Goal: Subscribe to service/newsletter

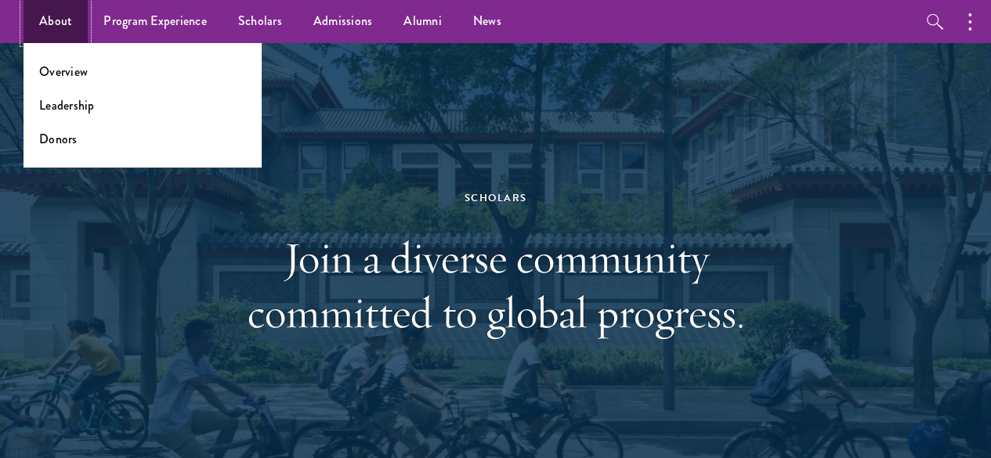
click at [56, 27] on link "About" at bounding box center [56, 21] width 64 height 43
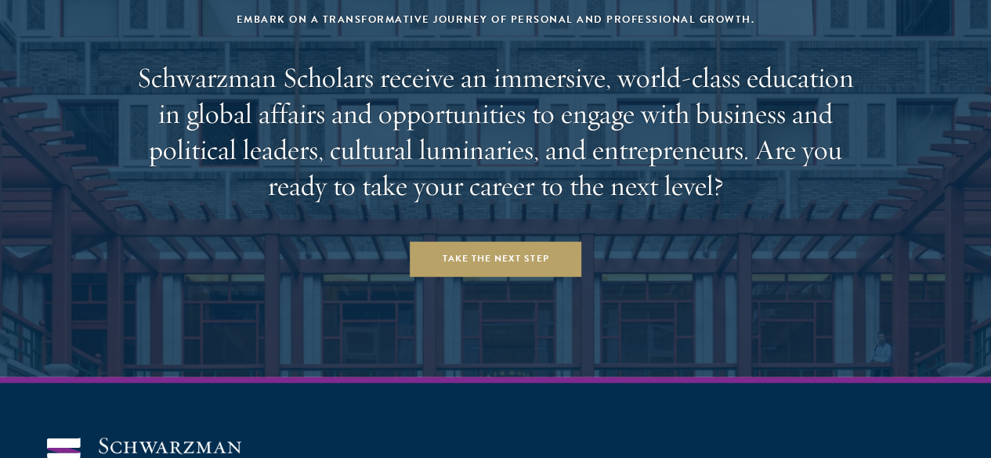
scroll to position [6346, 0]
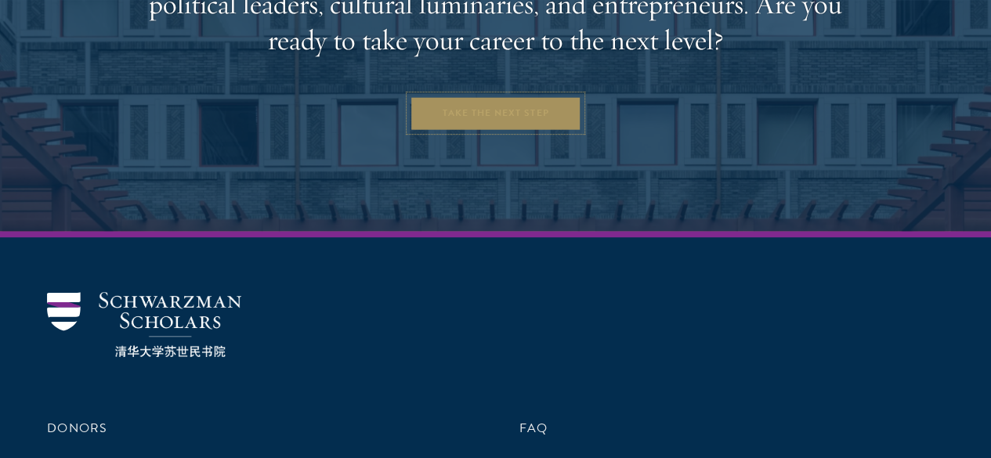
click at [451, 96] on link "Take the Next Step" at bounding box center [496, 113] width 172 height 35
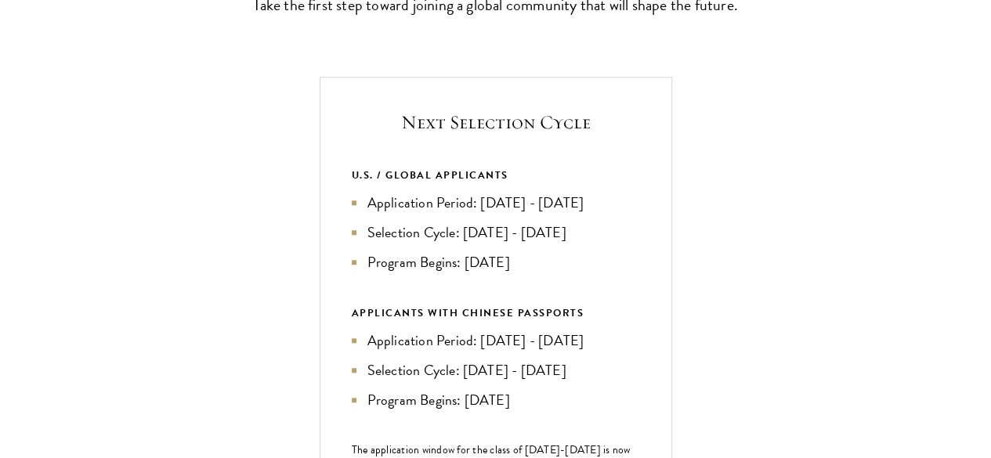
scroll to position [548, 0]
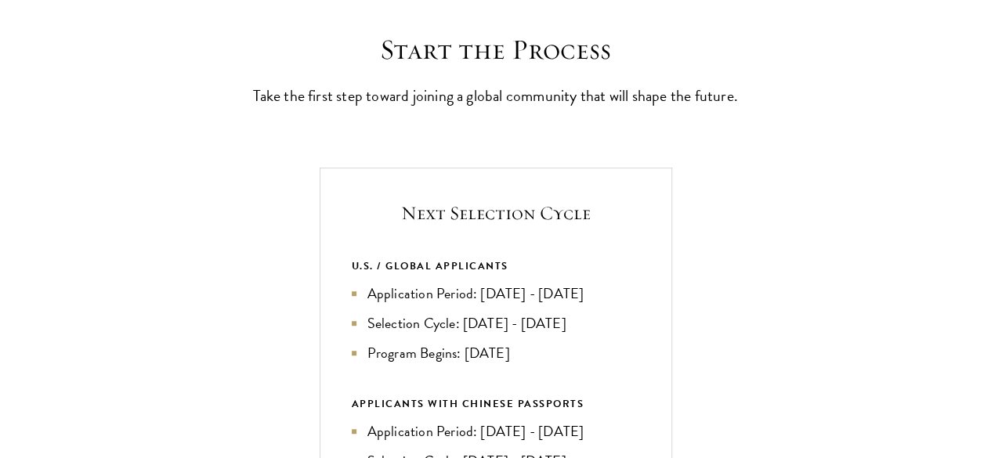
scroll to position [470, 0]
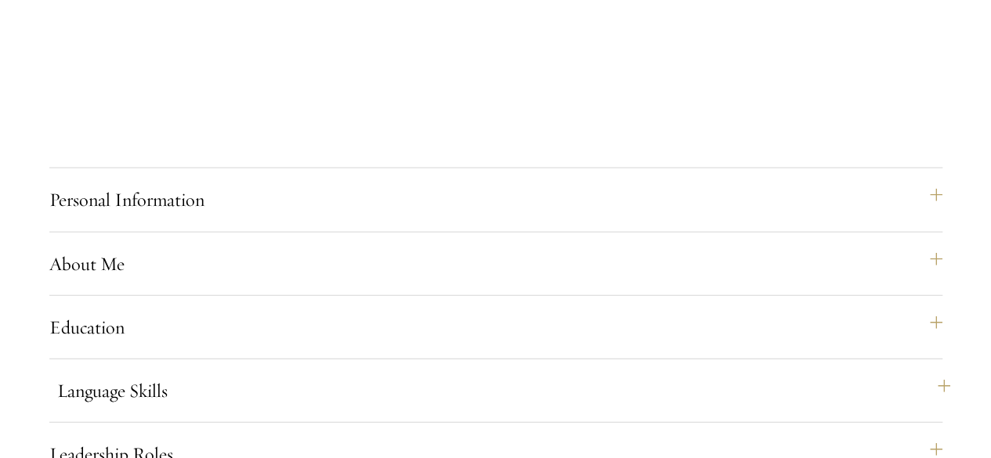
scroll to position [1880, 0]
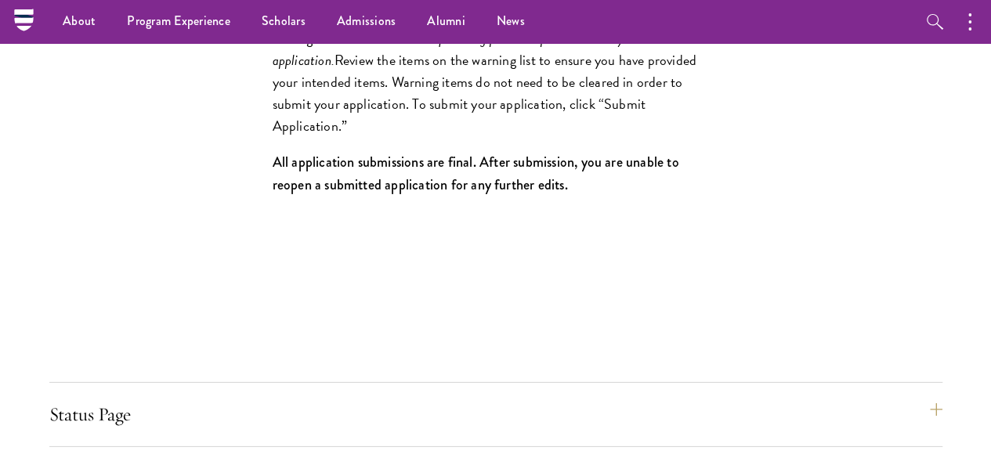
scroll to position [2231, 0]
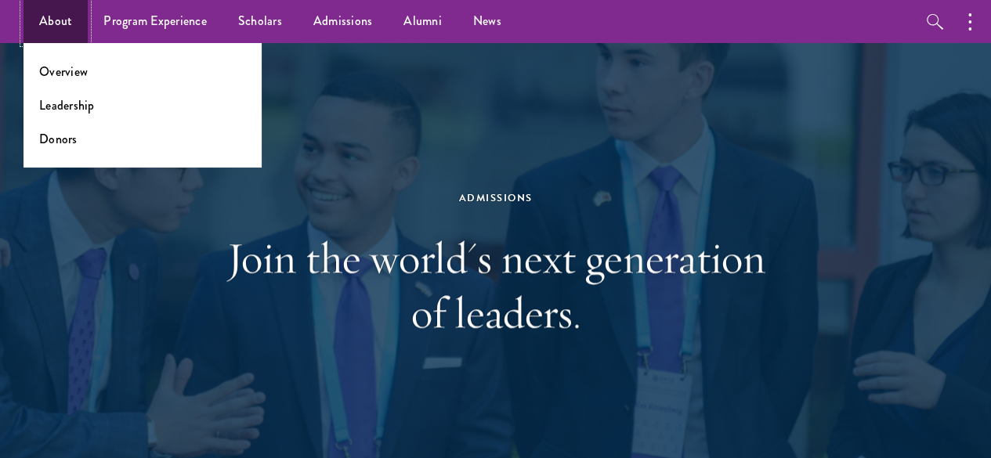
click at [71, 17] on link "About" at bounding box center [56, 21] width 64 height 43
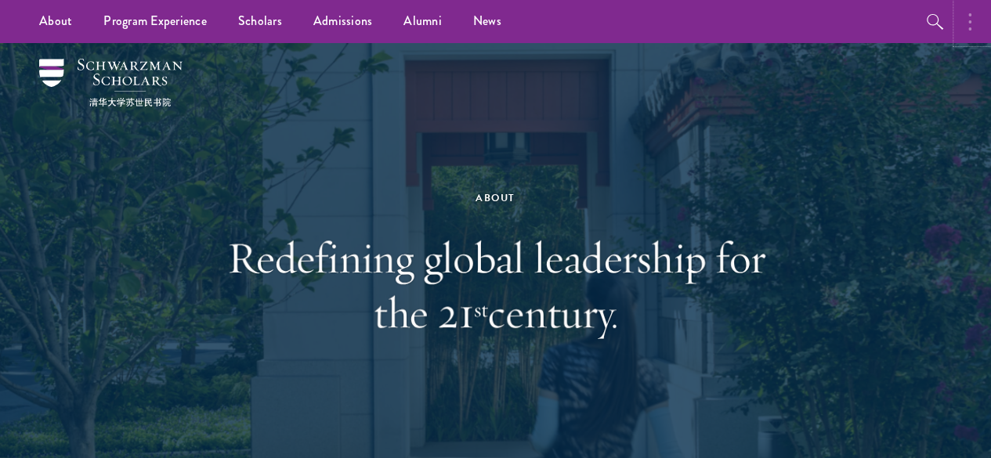
click at [965, 20] on button "button" at bounding box center [974, 21] width 34 height 43
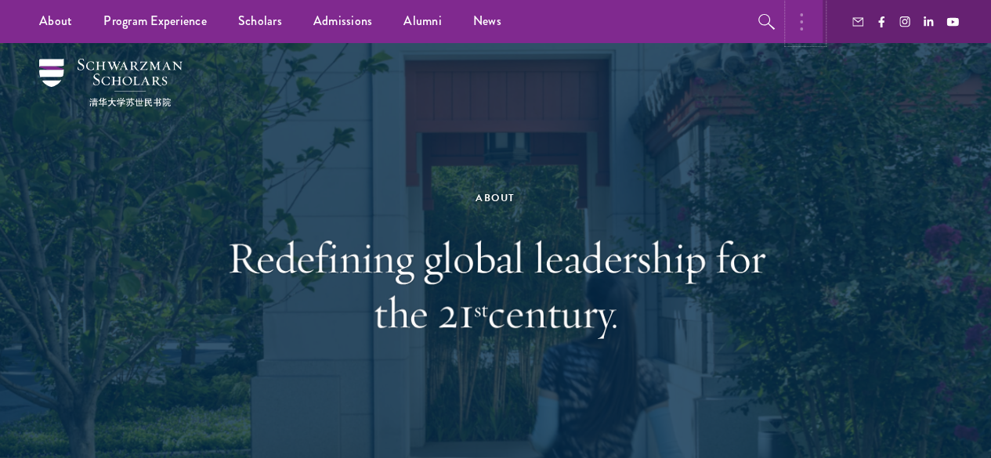
click at [813, 22] on button "button" at bounding box center [805, 21] width 34 height 43
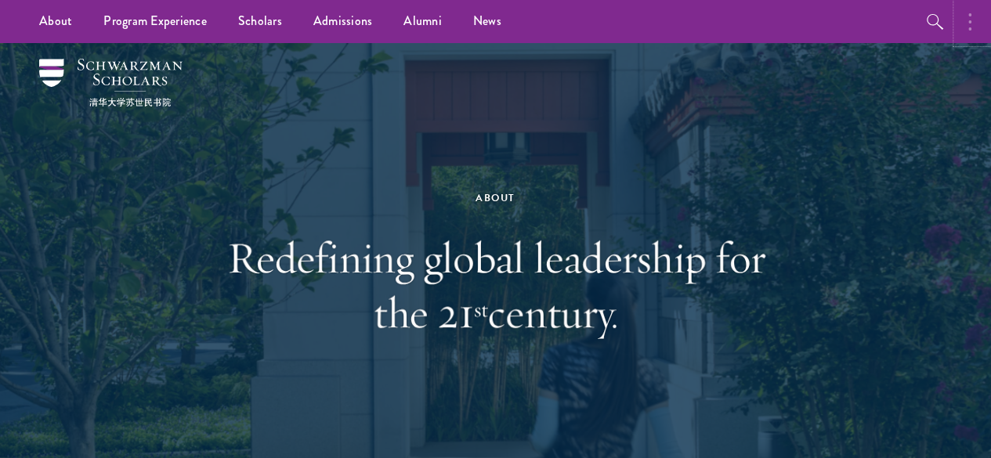
click at [972, 21] on button "button" at bounding box center [974, 21] width 34 height 43
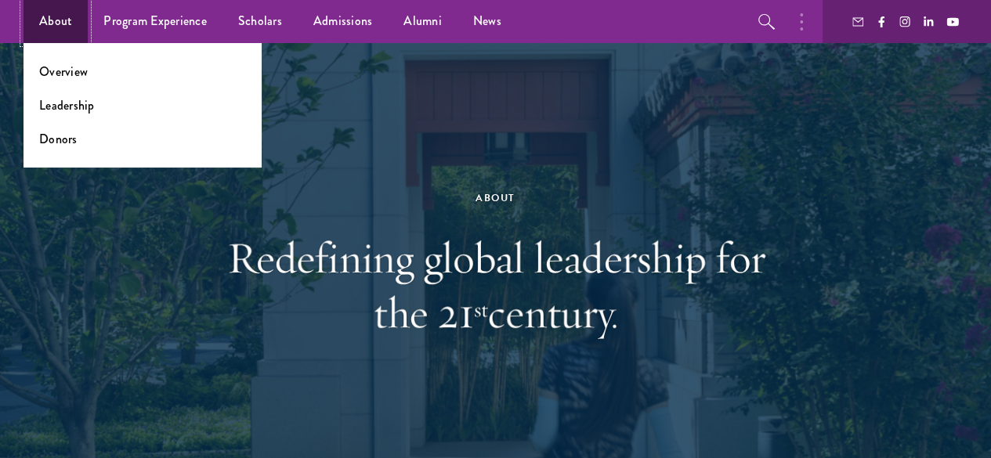
click at [38, 10] on link "About" at bounding box center [56, 21] width 64 height 43
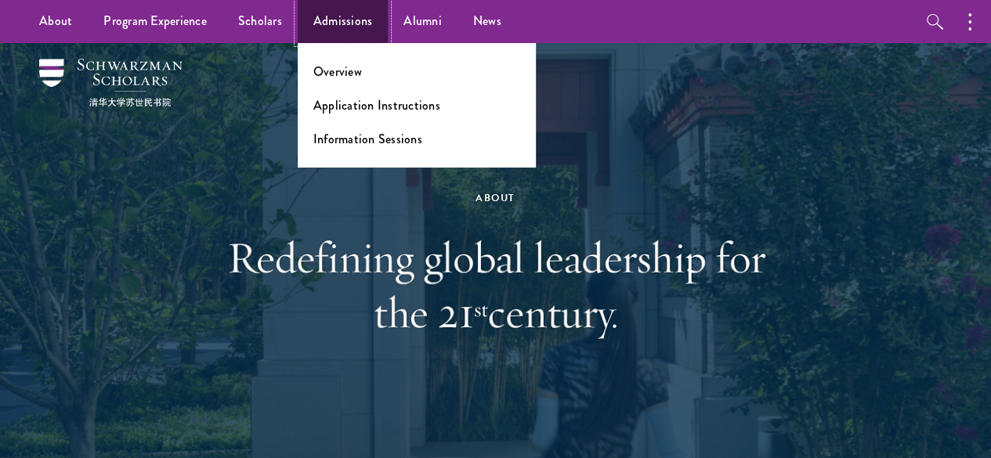
click at [348, 16] on link "Admissions" at bounding box center [343, 21] width 91 height 43
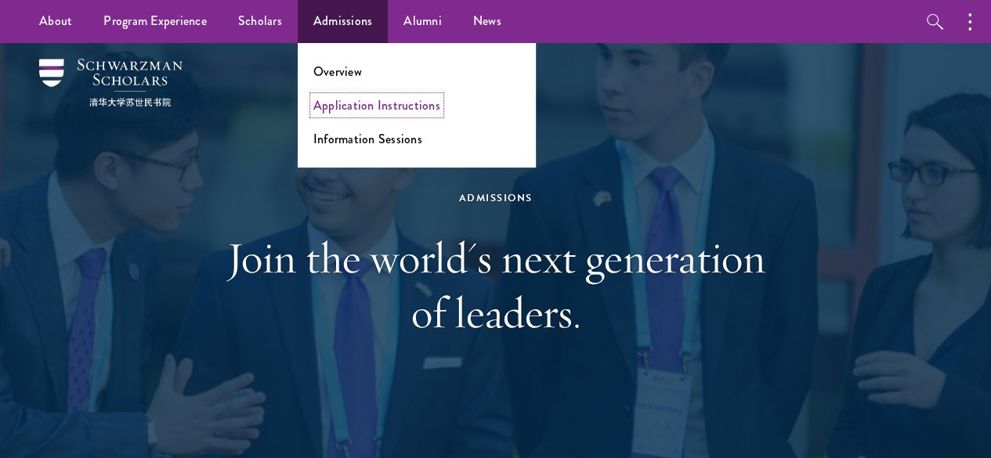
click at [373, 105] on link "Application Instructions" at bounding box center [376, 105] width 127 height 18
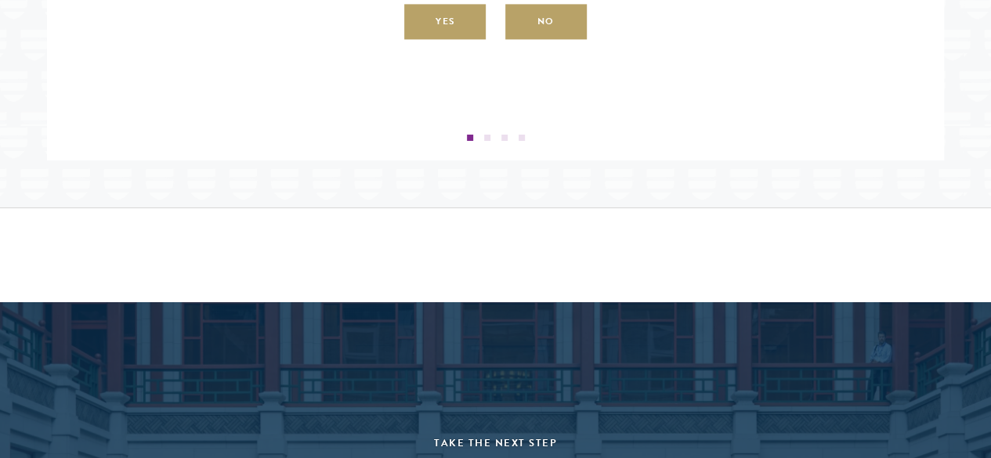
scroll to position [2690, 0]
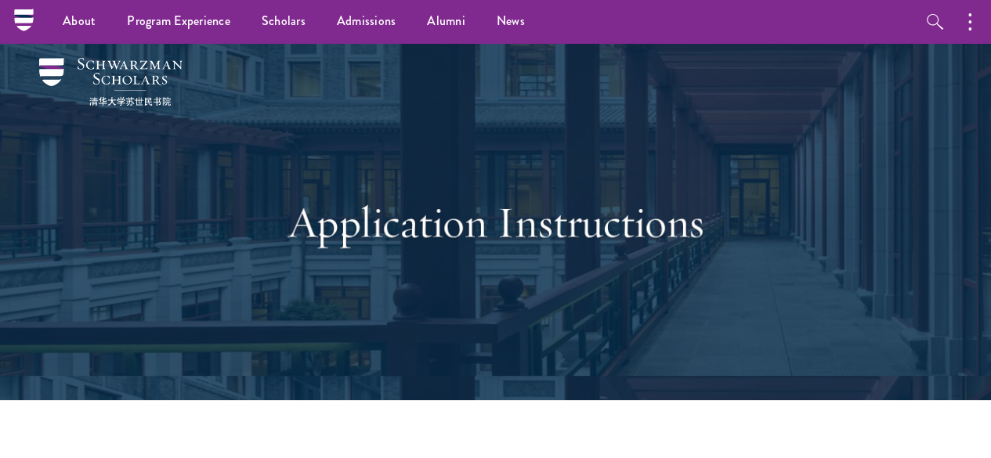
scroll to position [0, 0]
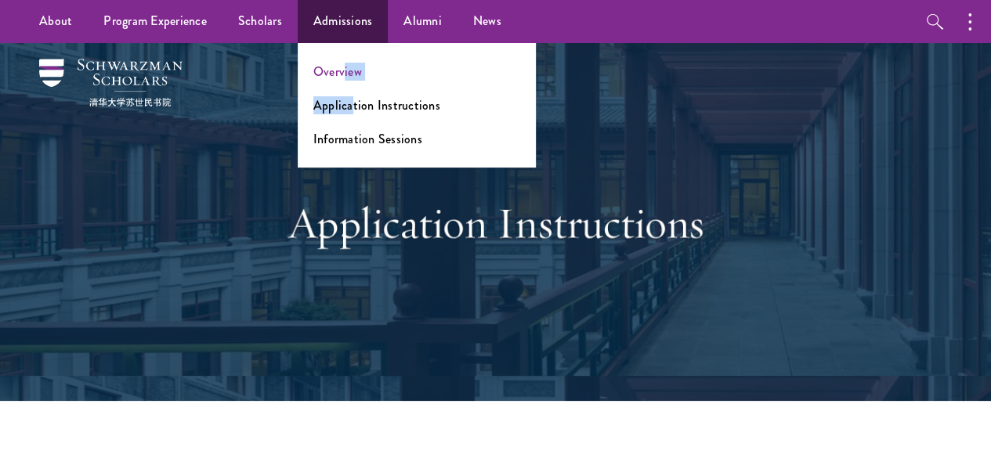
drag, startPoint x: 348, startPoint y: 101, endPoint x: 340, endPoint y: 78, distance: 24.8
click at [340, 78] on ul "Overview Application Instructions Information Sessions" at bounding box center [417, 105] width 238 height 125
click at [339, 76] on link "Overview" at bounding box center [337, 72] width 49 height 18
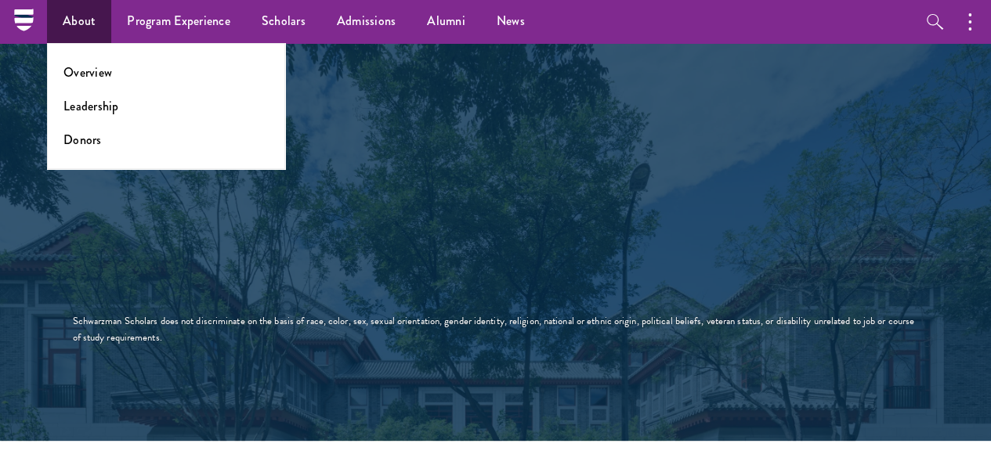
scroll to position [2736, 0]
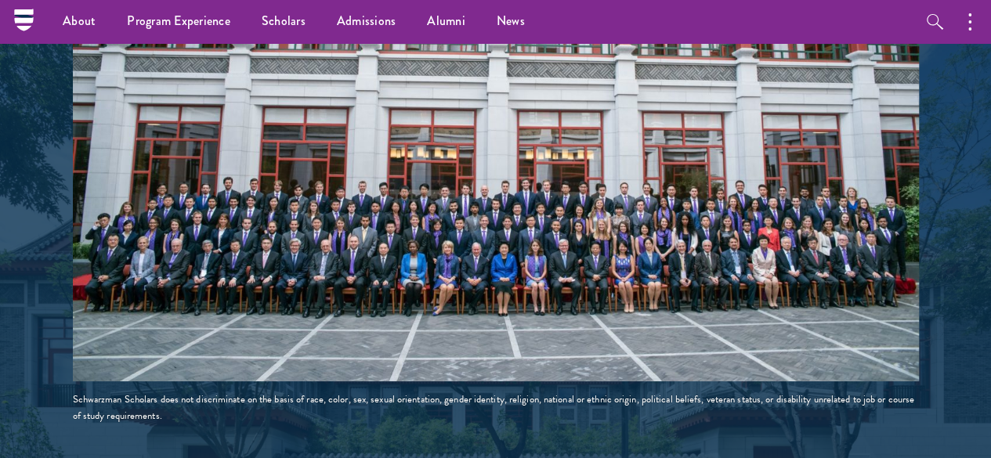
click at [33, 21] on nav "About Overview Leadership Donors Program Experience Overview Curriculum Student…" at bounding box center [396, 21] width 745 height 43
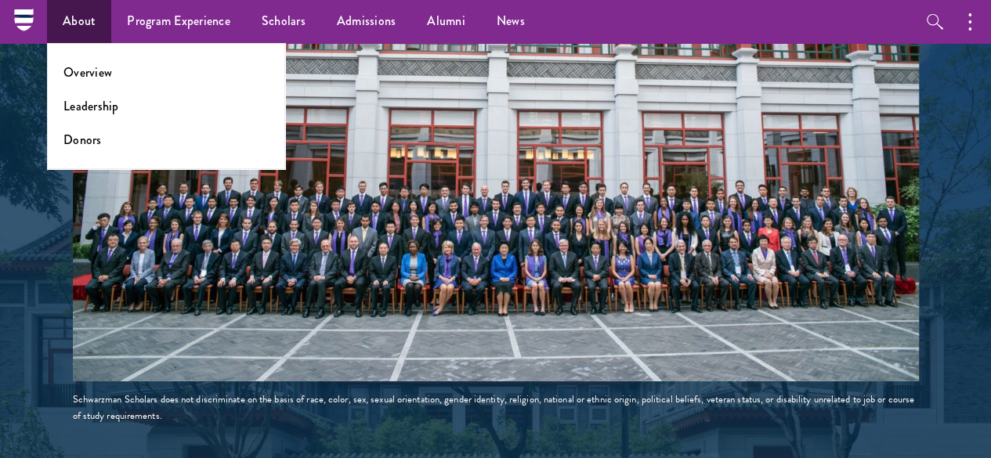
click at [92, 81] on ul "Overview Leadership Donors" at bounding box center [166, 106] width 238 height 126
click at [92, 74] on link "Overview" at bounding box center [87, 72] width 49 height 18
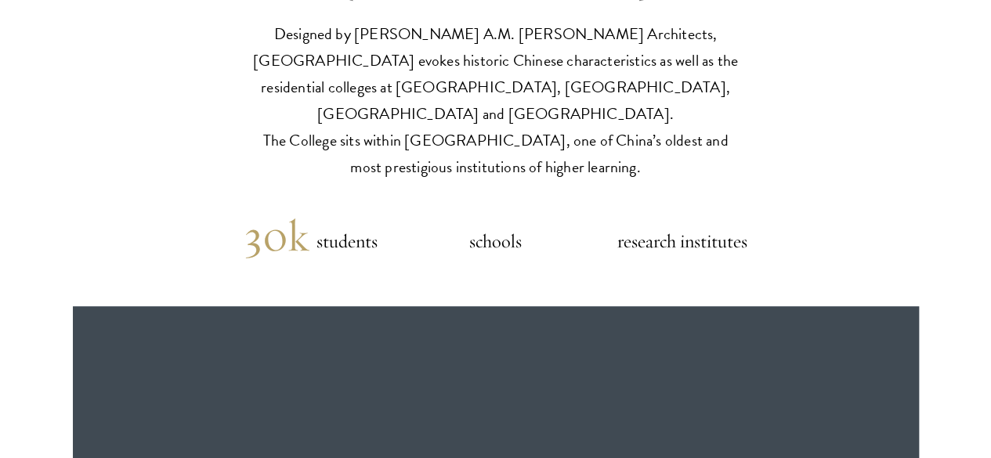
scroll to position [3761, 0]
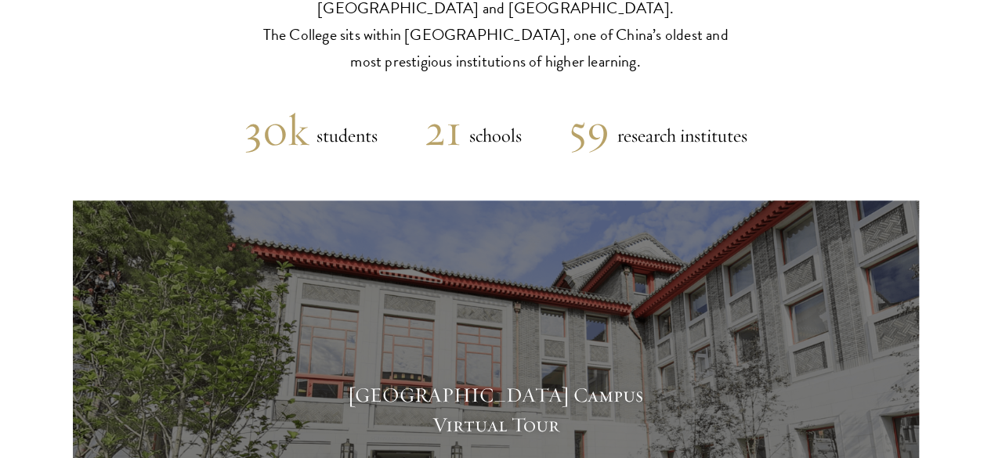
click at [449, 135] on h2 "21" at bounding box center [443, 130] width 37 height 55
drag, startPoint x: 473, startPoint y: 132, endPoint x: 483, endPoint y: 129, distance: 9.9
click at [483, 129] on h5 "schools" at bounding box center [491, 135] width 60 height 31
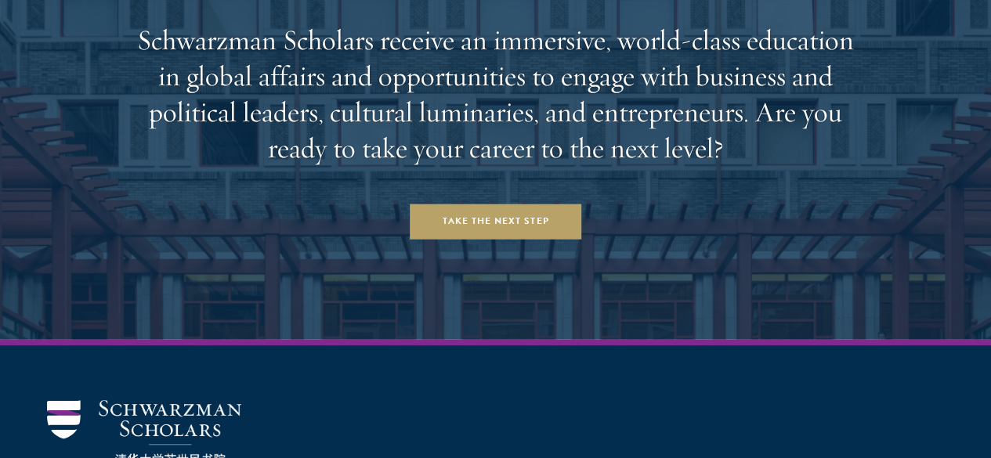
scroll to position [6268, 0]
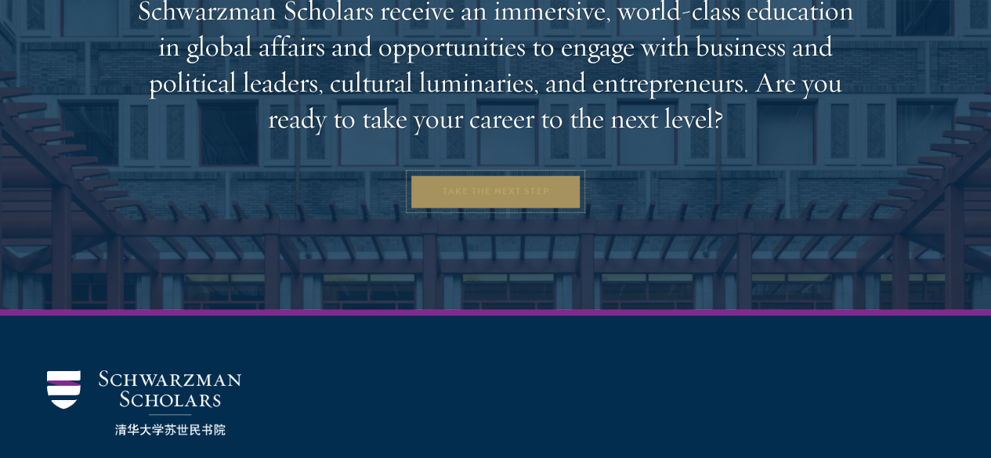
click at [474, 174] on link "Take the Next Step" at bounding box center [496, 191] width 172 height 35
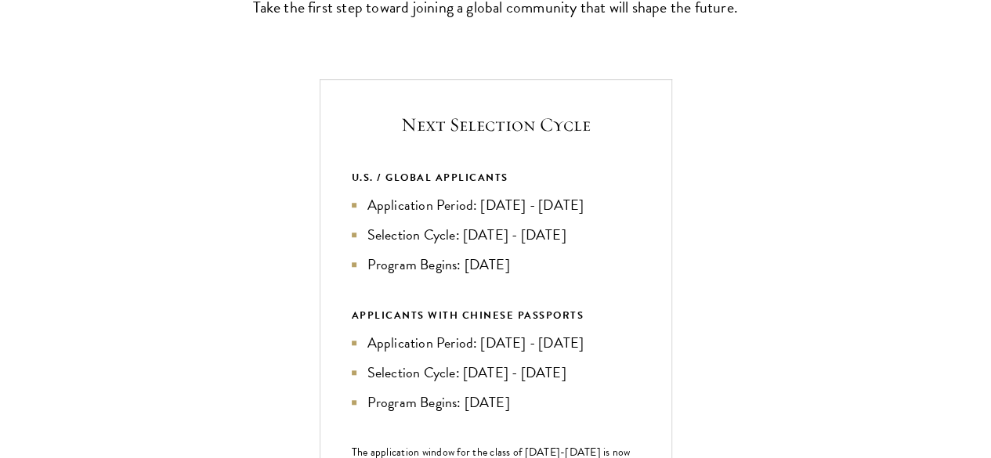
scroll to position [548, 0]
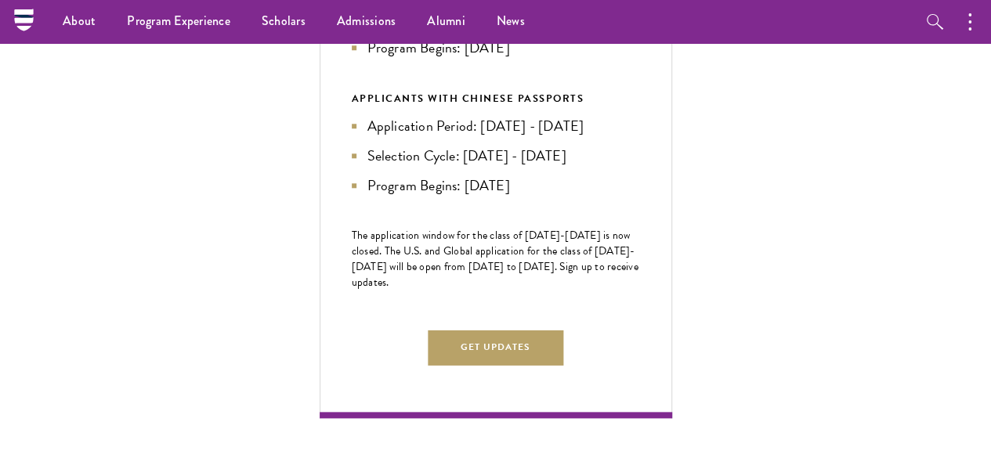
scroll to position [705, 0]
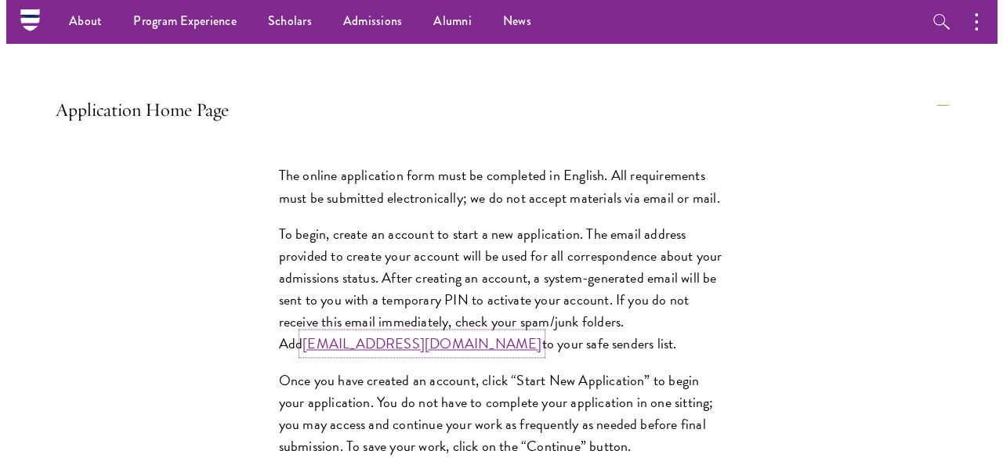
scroll to position [1019, 0]
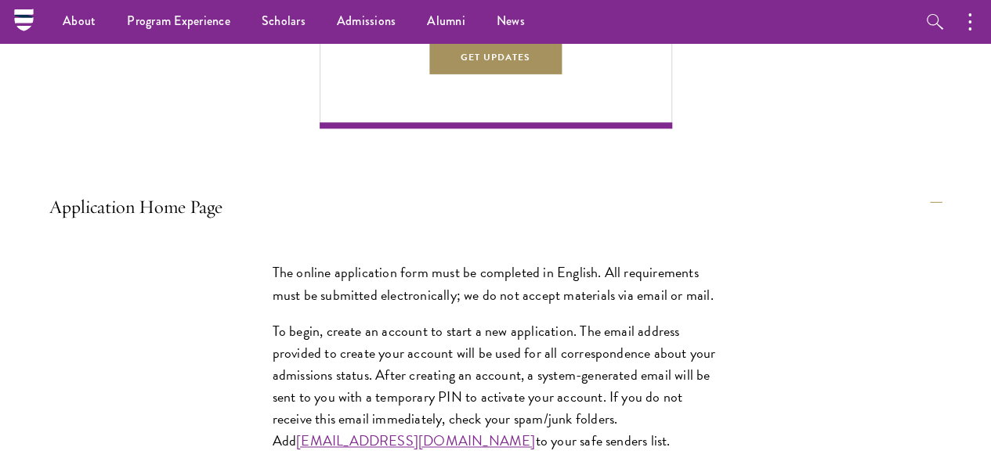
click at [564, 75] on button "Get Updates" at bounding box center [496, 57] width 136 height 35
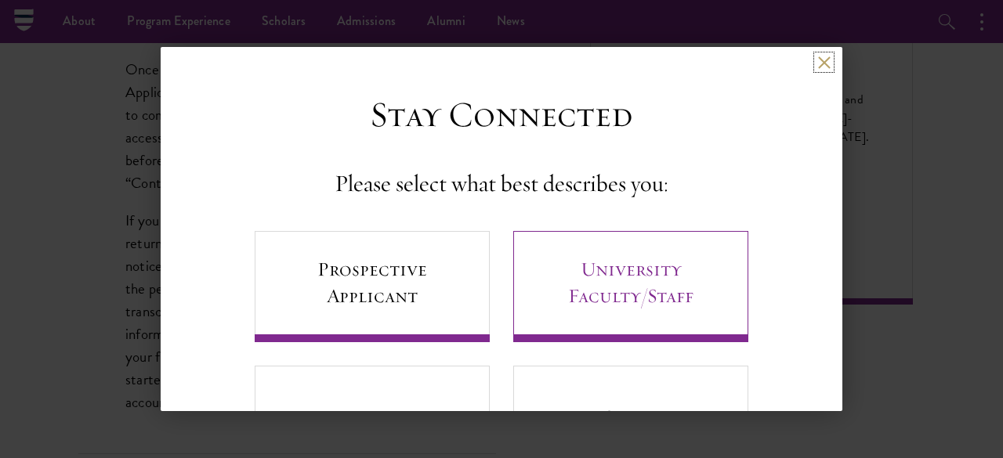
scroll to position [0, 0]
click at [653, 295] on link "University Faculty/Staff" at bounding box center [630, 287] width 235 height 111
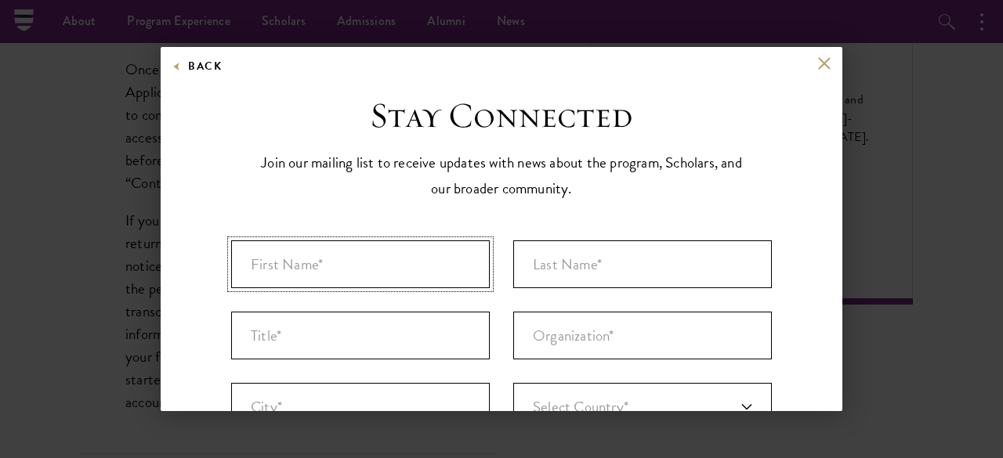
click at [313, 279] on input "First Name* *" at bounding box center [360, 265] width 259 height 48
type input "Abraham"
type input "Osei"
type input "Accra"
type input "[GEOGRAPHIC_DATA]"
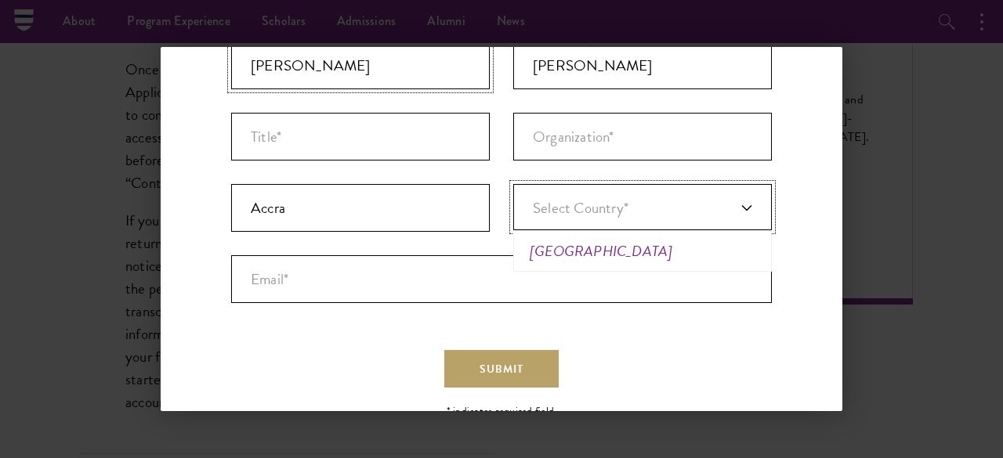
scroll to position [221, 0]
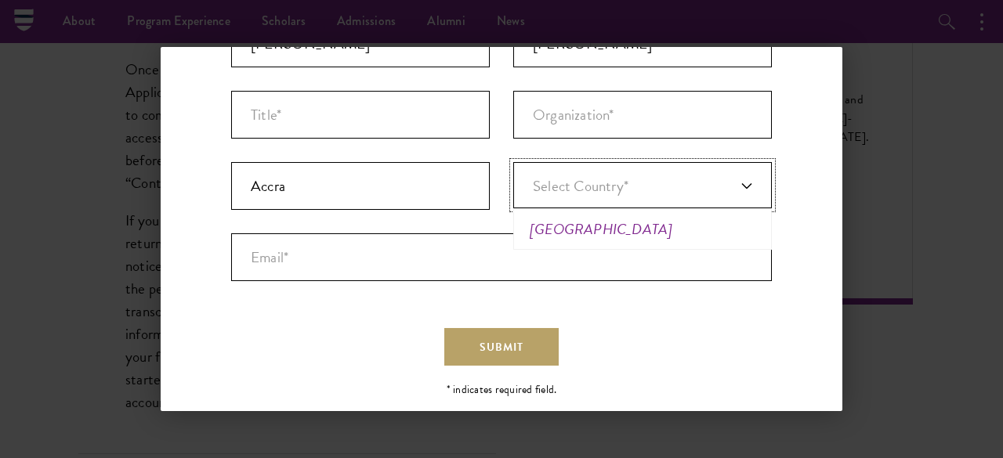
click at [591, 236] on li "[GEOGRAPHIC_DATA]" at bounding box center [642, 229] width 249 height 32
click at [257, 262] on input "Email* *" at bounding box center [501, 257] width 541 height 48
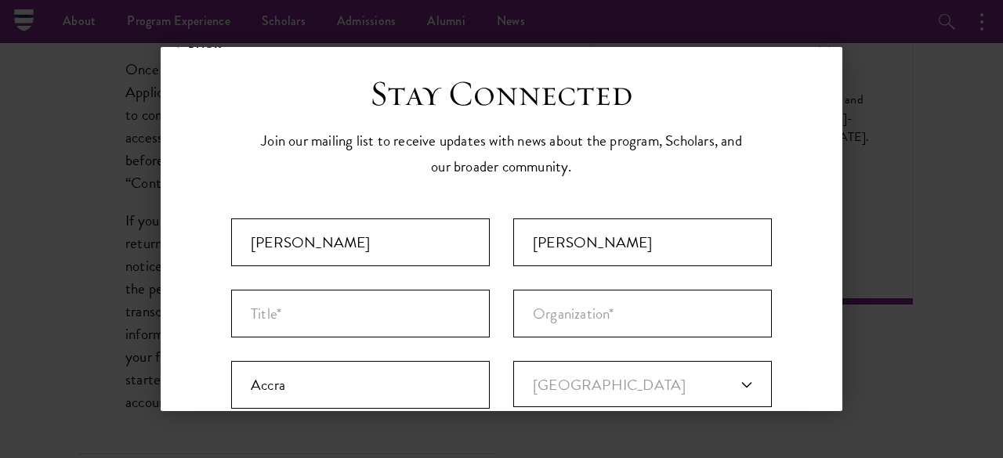
scroll to position [0, 0]
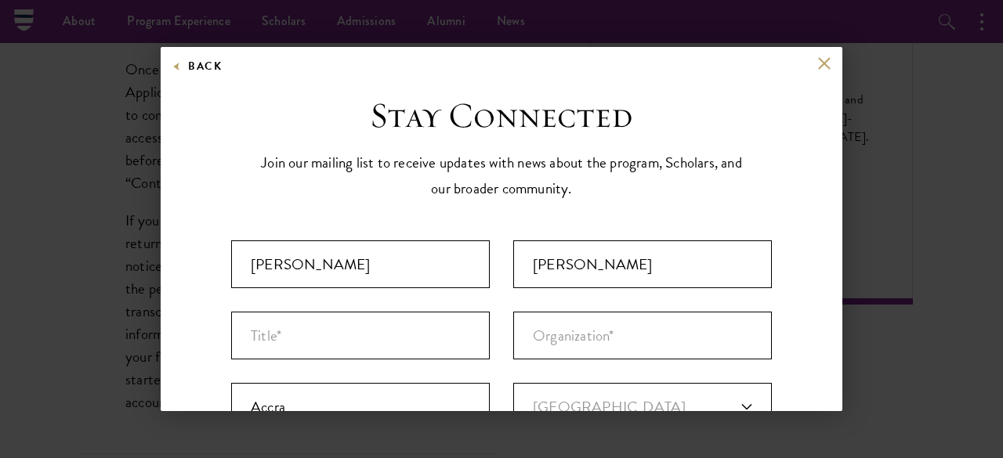
click at [376, 309] on ul "First Name* * Abraham 7 of 40 max characters Last Name* * Osei 4 of 80 max char…" at bounding box center [501, 371] width 564 height 285
click at [373, 342] on input "Title *" at bounding box center [360, 336] width 259 height 48
click at [375, 342] on input "Title *" at bounding box center [360, 336] width 259 height 48
click at [553, 339] on input "Organization *" at bounding box center [642, 336] width 259 height 48
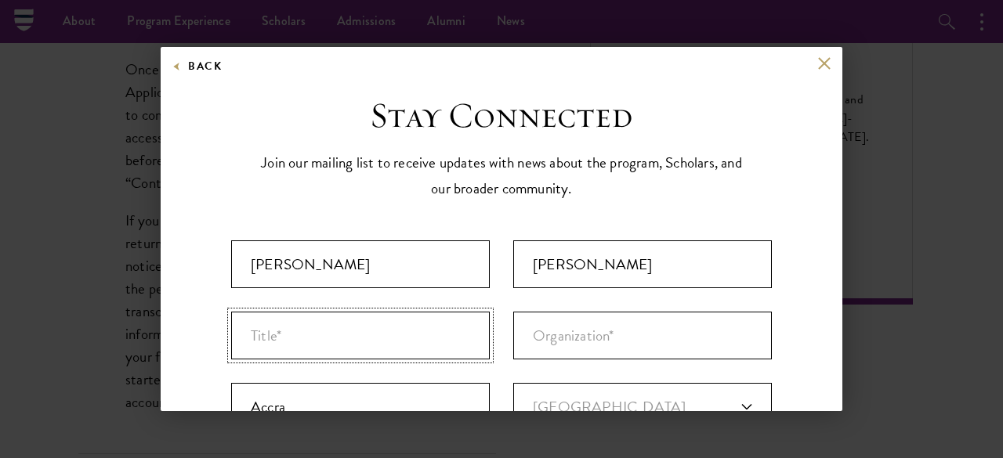
click at [321, 346] on input "Title *" at bounding box center [360, 336] width 259 height 48
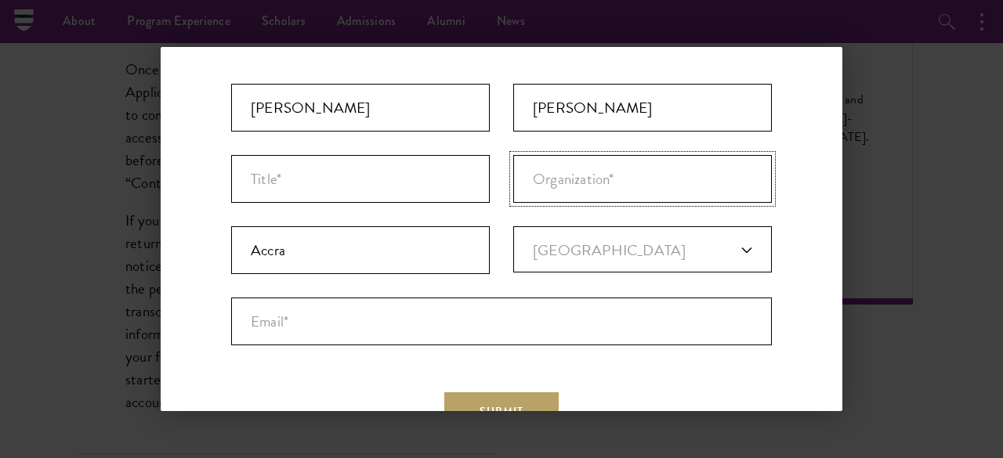
click at [630, 189] on input "Organization *" at bounding box center [642, 179] width 259 height 48
click at [335, 190] on input "Title *" at bounding box center [360, 179] width 259 height 48
click at [254, 178] on input "Maerketing Officer" at bounding box center [360, 179] width 259 height 48
type input "Reinsurance Maerketing Officer"
click at [533, 183] on input "Organization *" at bounding box center [642, 179] width 259 height 48
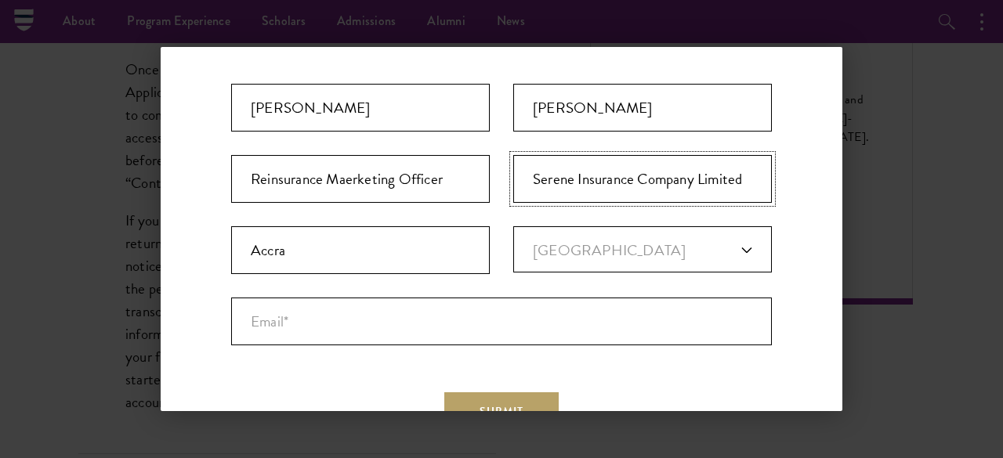
type input "Serene Insurance Company Limited"
click at [606, 244] on link "[GEOGRAPHIC_DATA]" at bounding box center [642, 249] width 259 height 46
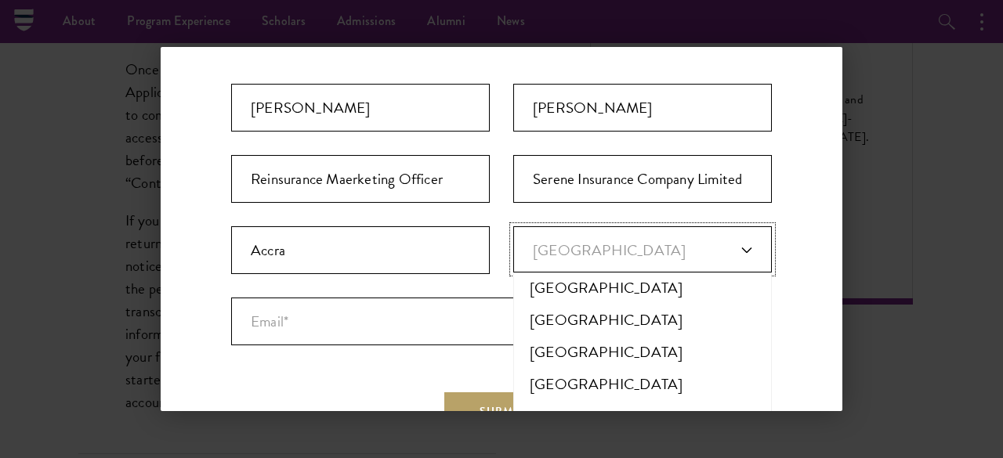
click at [606, 244] on link "[GEOGRAPHIC_DATA]" at bounding box center [642, 249] width 259 height 46
click at [606, 242] on link "[GEOGRAPHIC_DATA]" at bounding box center [642, 249] width 259 height 46
click at [607, 241] on link "[GEOGRAPHIC_DATA]" at bounding box center [642, 249] width 259 height 46
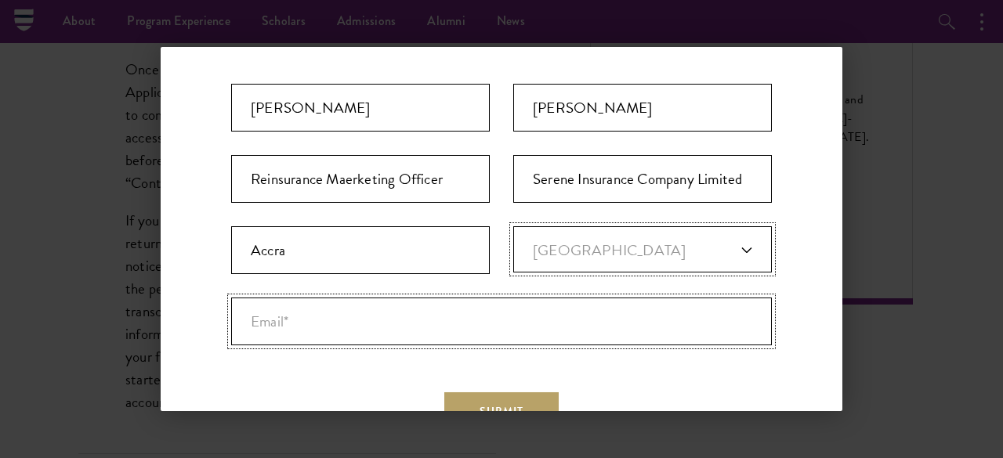
click at [339, 323] on input "Email* *" at bounding box center [501, 322] width 541 height 48
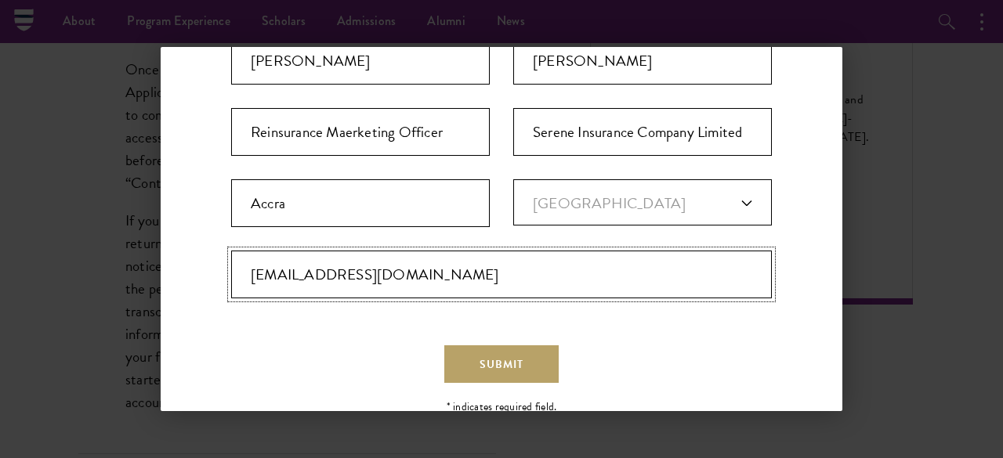
scroll to position [244, 0]
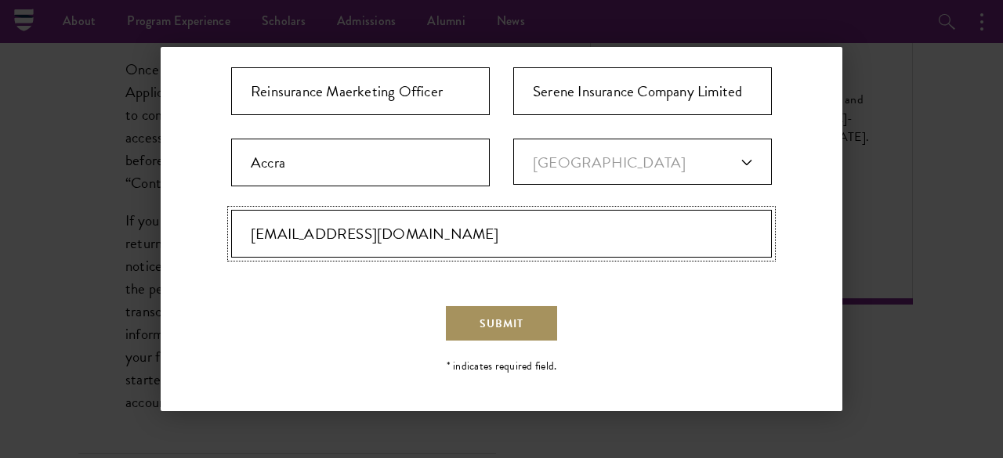
type input "oseiab1999@gmail.com"
click at [492, 309] on button "Submit" at bounding box center [501, 324] width 114 height 38
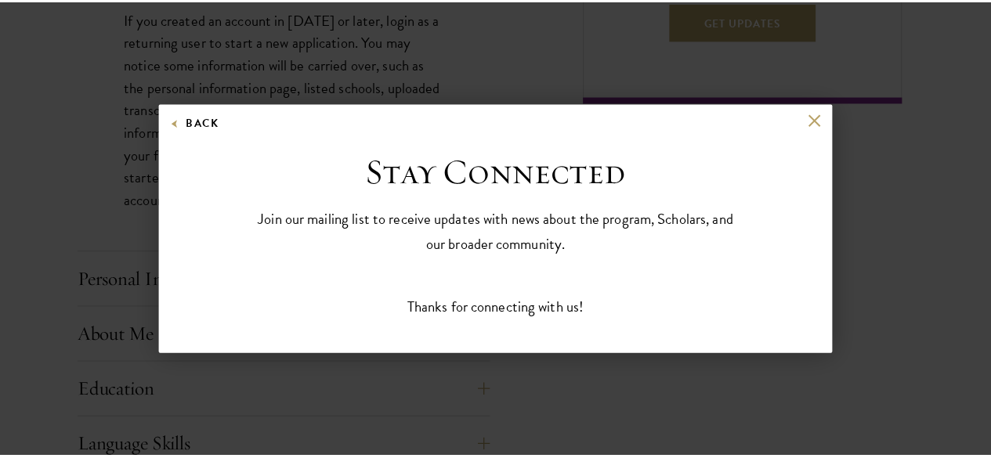
scroll to position [0, 0]
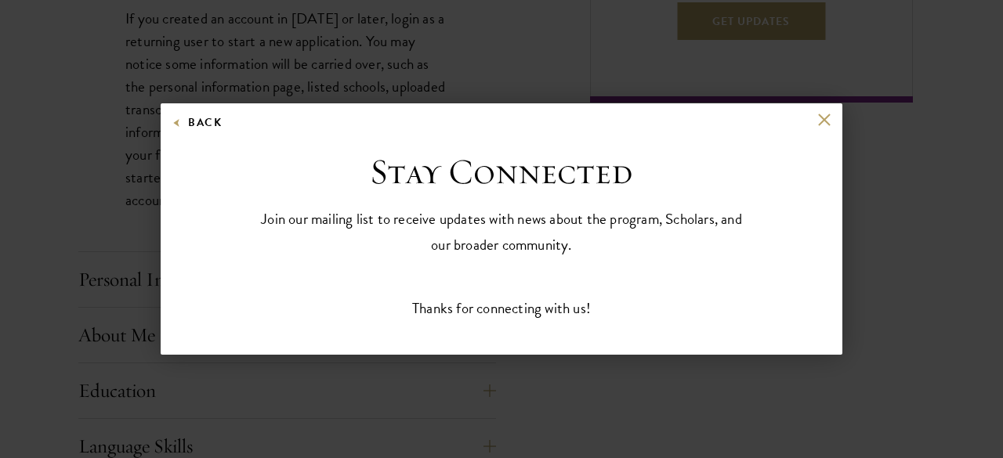
drag, startPoint x: 837, startPoint y: 114, endPoint x: 820, endPoint y: 115, distance: 16.5
click at [824, 114] on div "Back" at bounding box center [502, 132] width 682 height 38
click at [808, 116] on div "Back" at bounding box center [502, 132] width 682 height 38
click at [820, 116] on button at bounding box center [823, 119] width 13 height 13
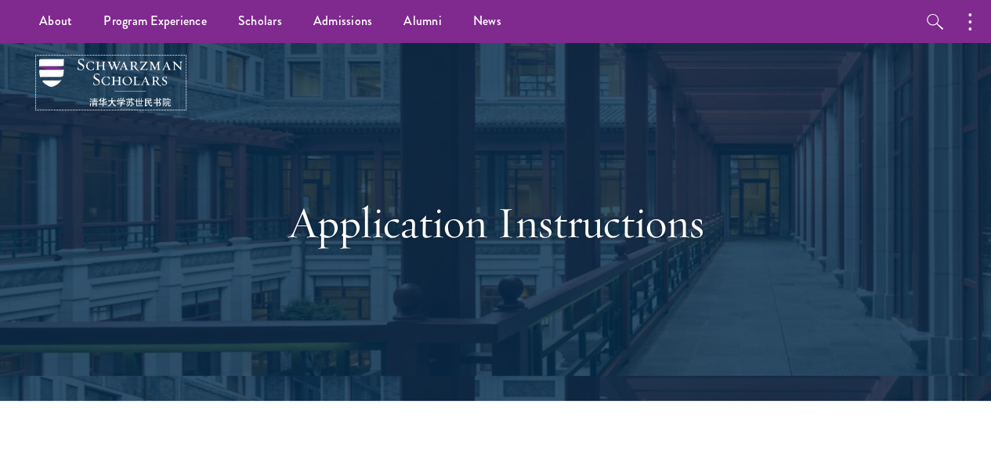
click at [99, 71] on img at bounding box center [110, 83] width 143 height 48
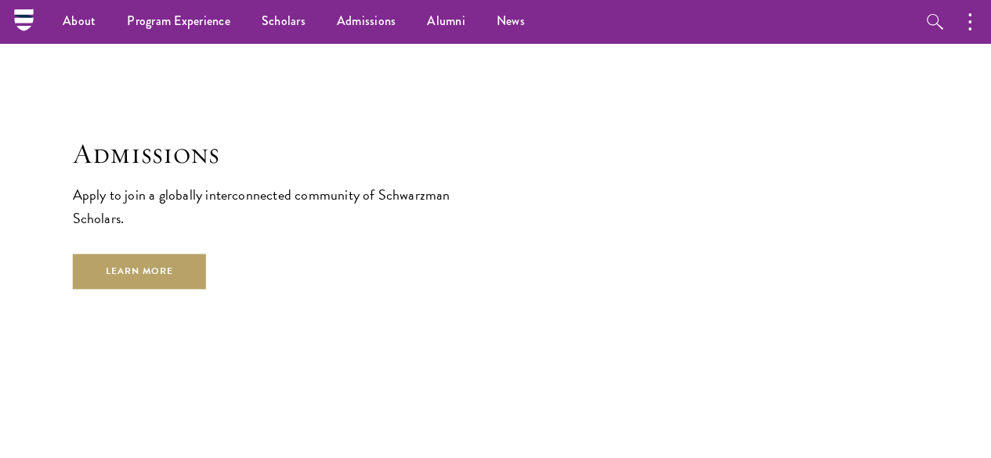
scroll to position [2429, 0]
